Goal: Task Accomplishment & Management: Manage account settings

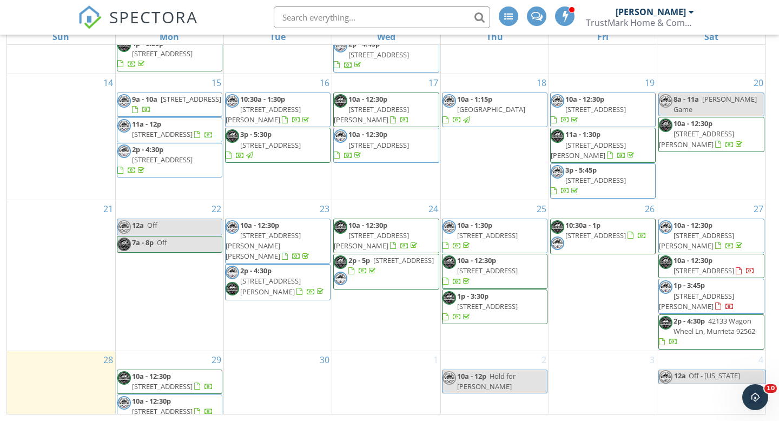
click at [154, 420] on span "2p - 4:45p" at bounding box center [147, 426] width 31 height 10
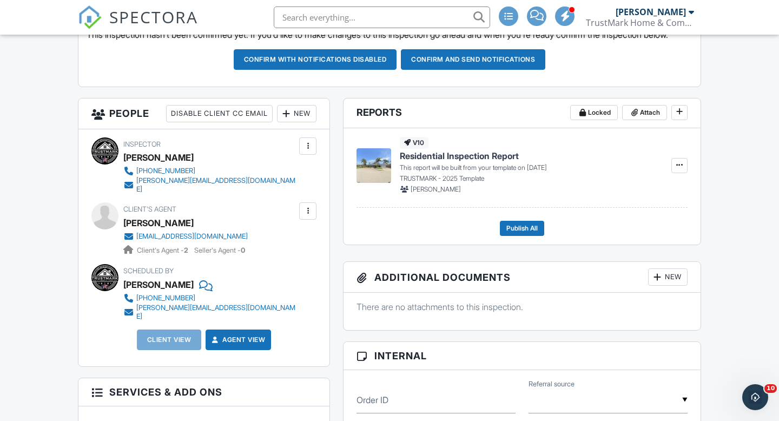
click at [305, 122] on div "New" at bounding box center [297, 113] width 40 height 17
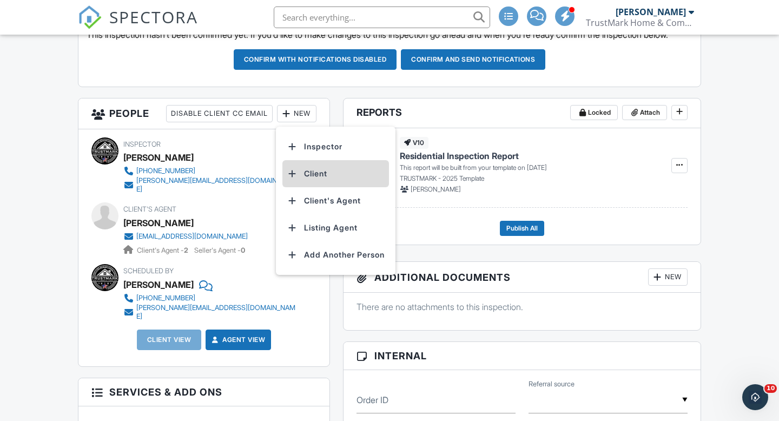
click at [316, 183] on li "Client" at bounding box center [335, 173] width 107 height 27
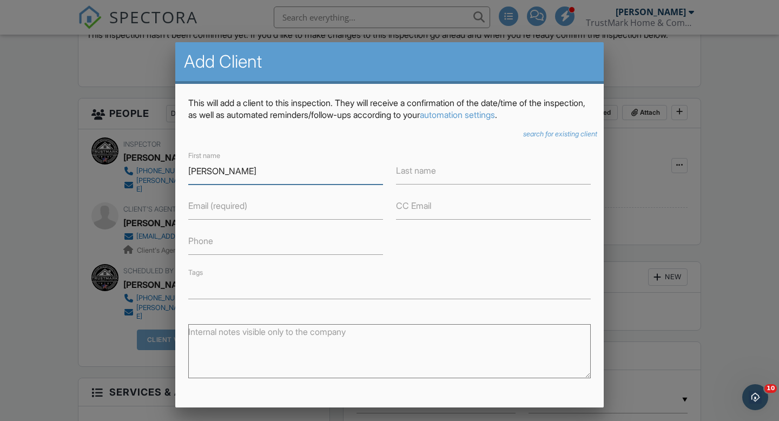
type input "Elaine"
type input "Reyes"
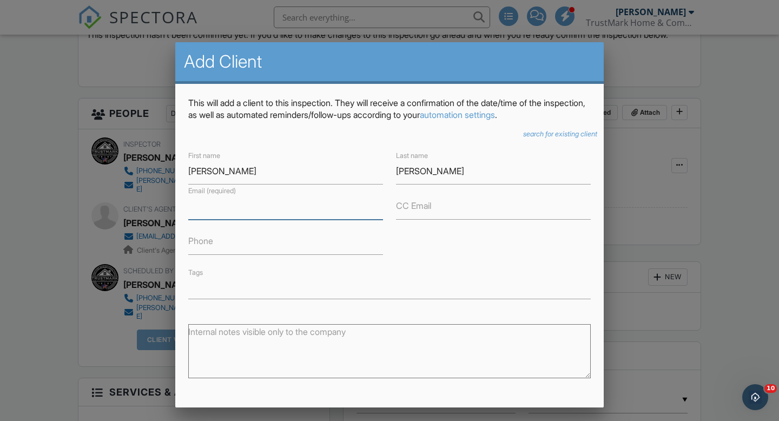
click at [275, 212] on input "Email (required)" at bounding box center [285, 206] width 195 height 27
type input "affinitypurchasingsolution@gmail.com"
click at [233, 246] on input "Phone" at bounding box center [285, 241] width 195 height 27
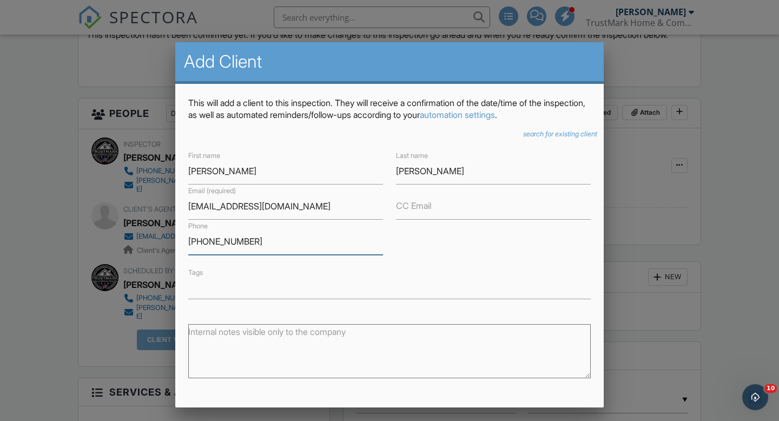
scroll to position [119, 0]
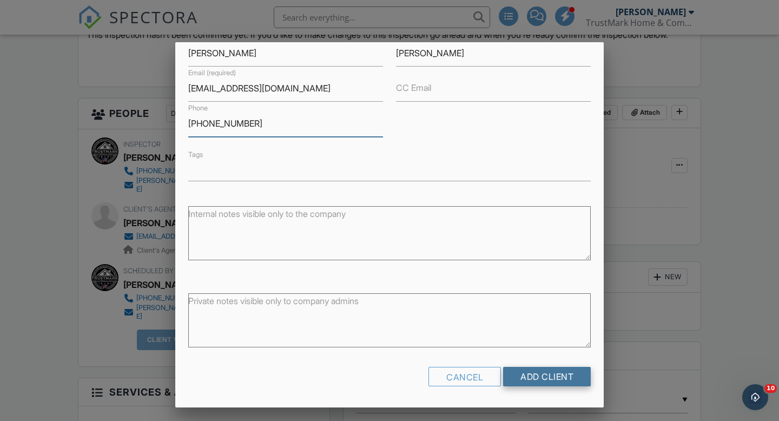
type input "714-462-7972"
click at [548, 379] on input "Add Client" at bounding box center [547, 376] width 88 height 19
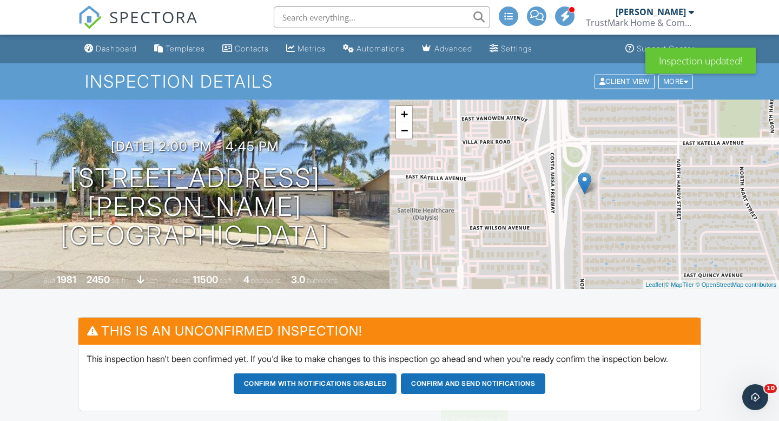
click at [452, 394] on button "Confirm and send notifications" at bounding box center [473, 383] width 144 height 21
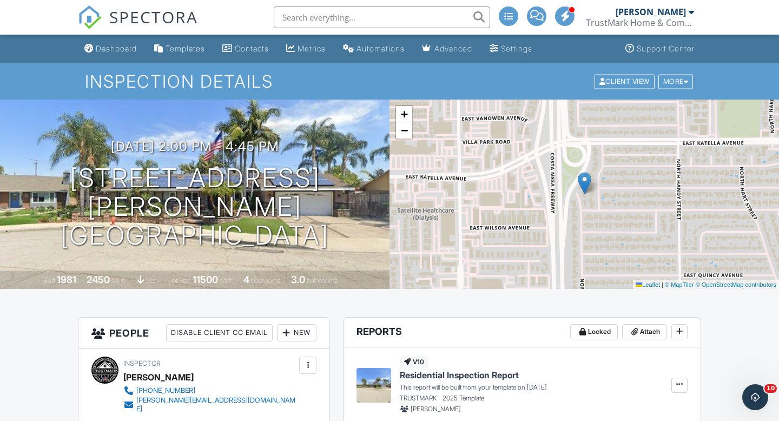
click at [691, 17] on div "TrustMark Home & Commercial Inspectors" at bounding box center [640, 22] width 108 height 11
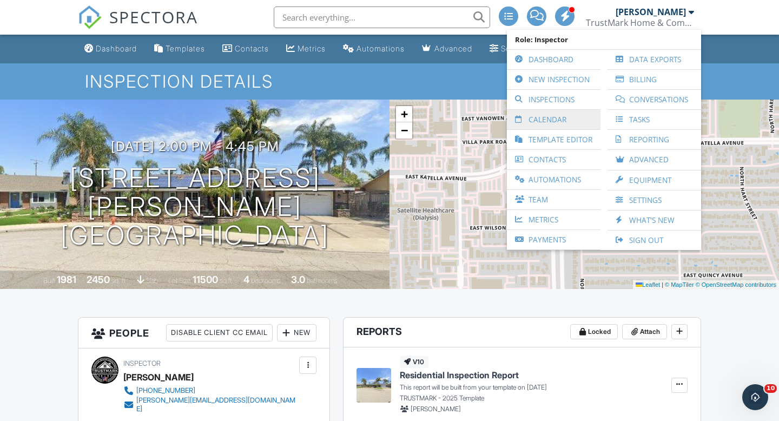
click at [543, 120] on link "Calendar" at bounding box center [553, 119] width 83 height 19
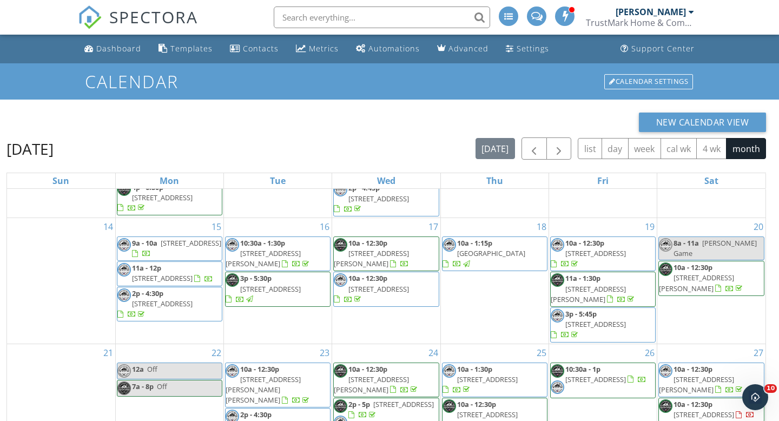
scroll to position [144, 0]
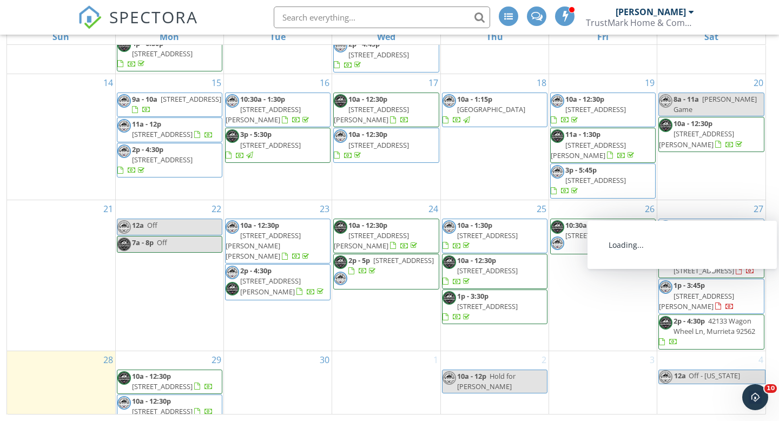
click at [690, 316] on span "42133 Wagon Wheel Ln, Murrieta 92562" at bounding box center [715, 326] width 82 height 20
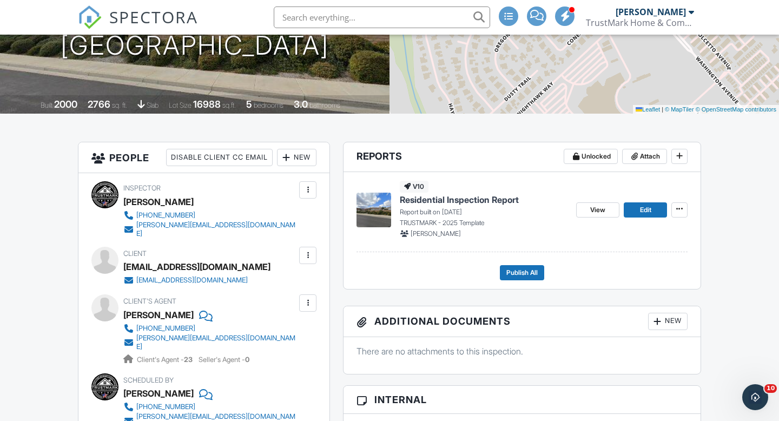
scroll to position [179, 0]
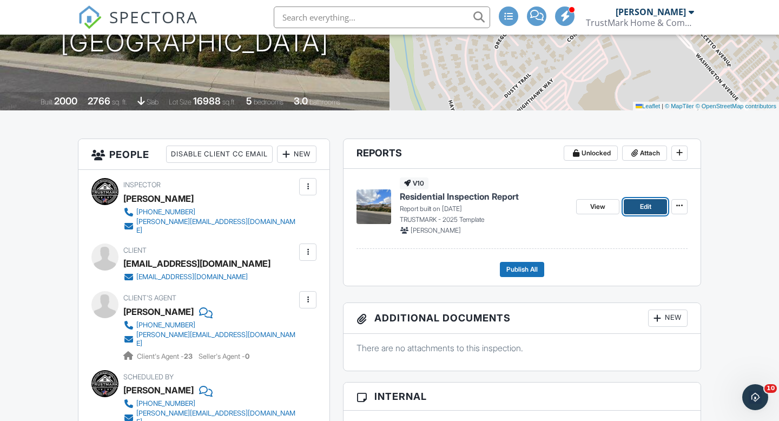
click at [636, 202] on link "Edit" at bounding box center [645, 206] width 43 height 15
